Goal: Find specific page/section: Find specific page/section

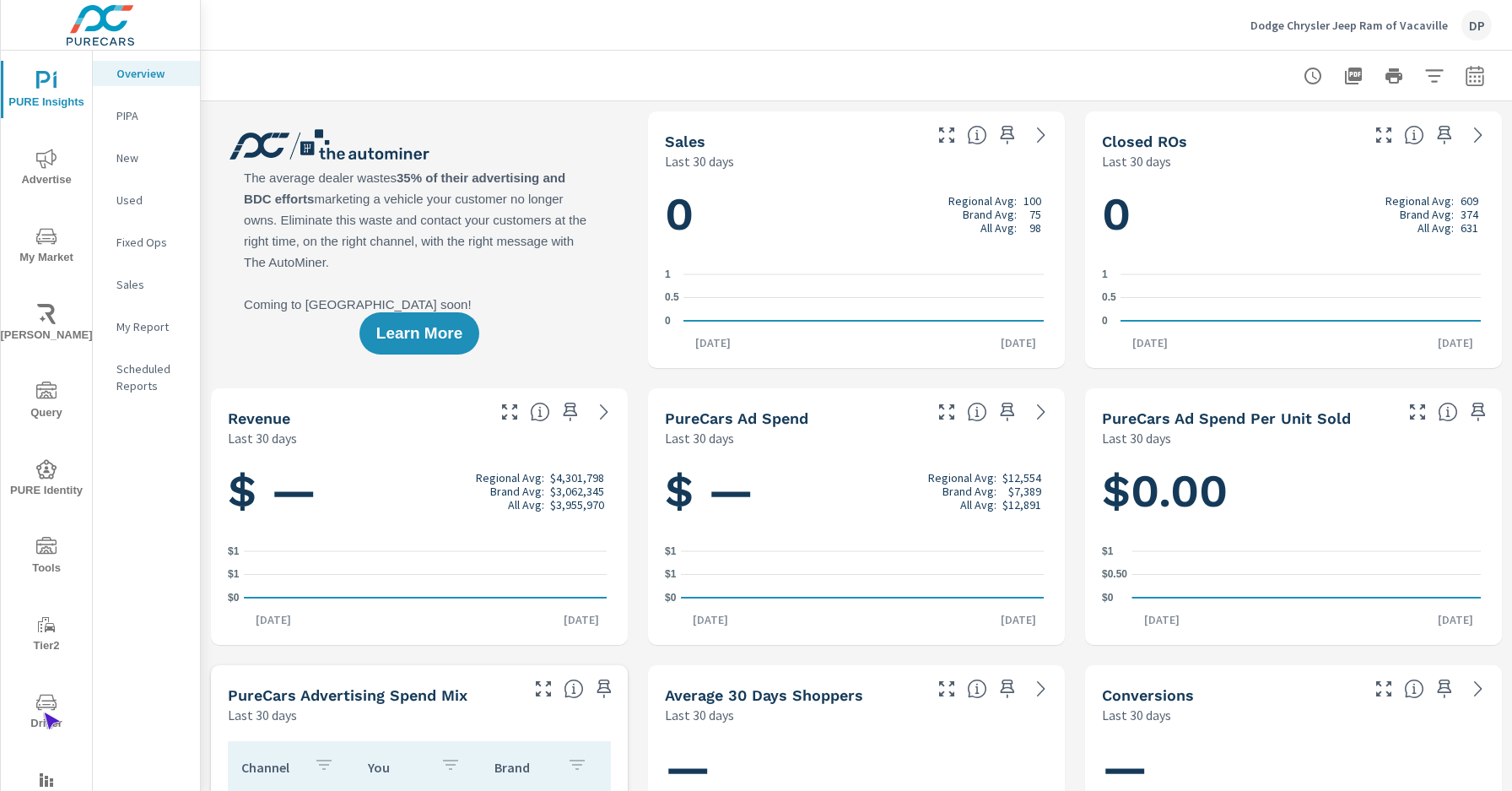
click at [43, 712] on span "Driver" at bounding box center [47, 713] width 81 height 41
